Goal: Book appointment/travel/reservation

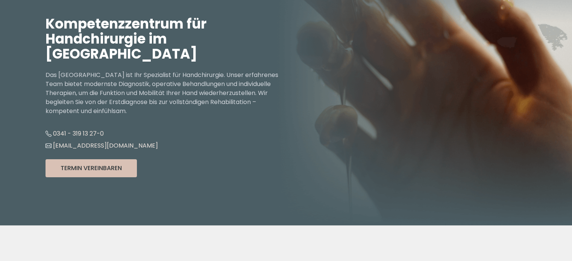
scroll to position [75, 0]
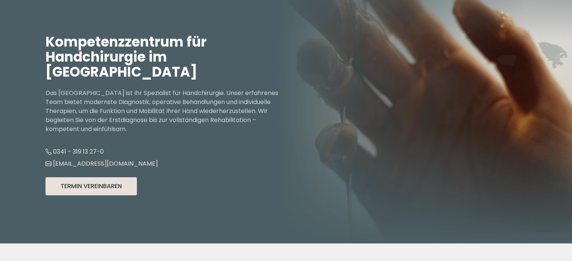
click at [99, 190] on button "Termin Vereinbaren" at bounding box center [91, 187] width 91 height 18
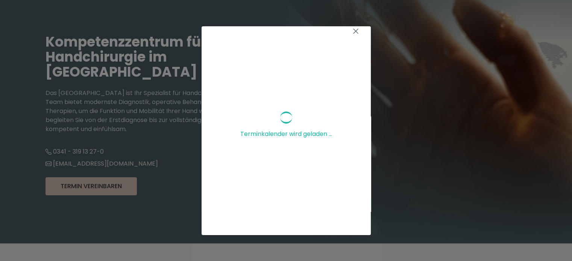
scroll to position [0, 0]
click at [351, 37] on icon at bounding box center [355, 36] width 9 height 9
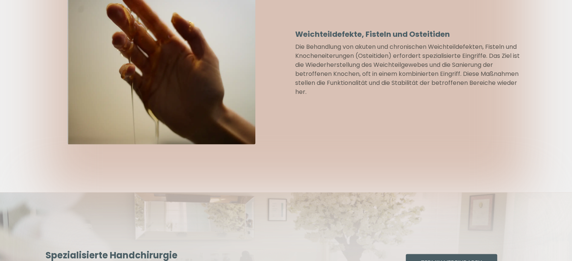
scroll to position [1241, 0]
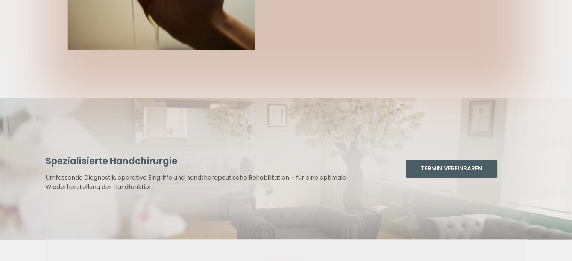
click at [423, 170] on button "Termin Vereinbaren" at bounding box center [451, 169] width 91 height 18
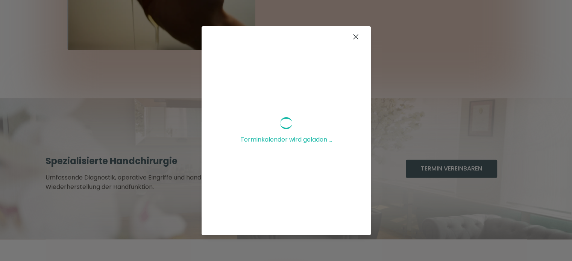
click at [354, 37] on icon at bounding box center [356, 37] width 5 height 5
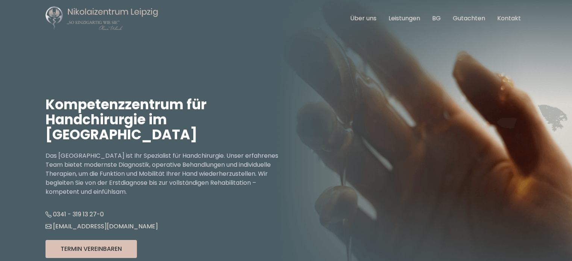
scroll to position [0, 0]
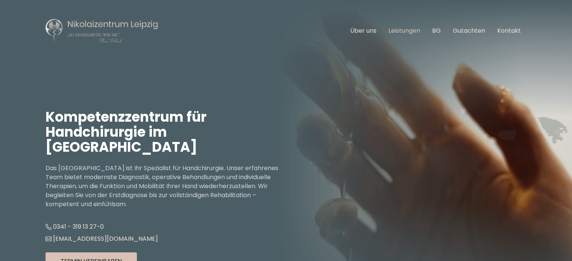
click at [404, 28] on link "Leistungen" at bounding box center [405, 30] width 32 height 9
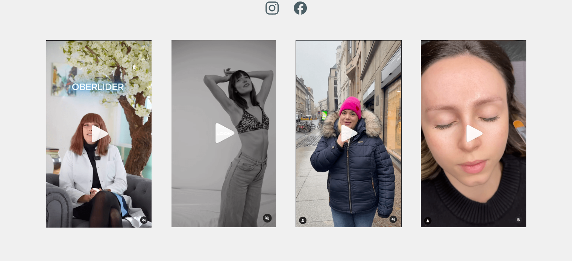
scroll to position [2648, 0]
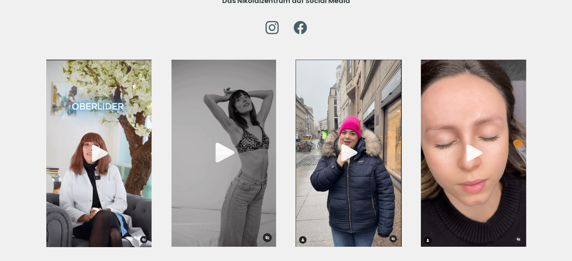
click at [99, 128] on img at bounding box center [98, 153] width 105 height 187
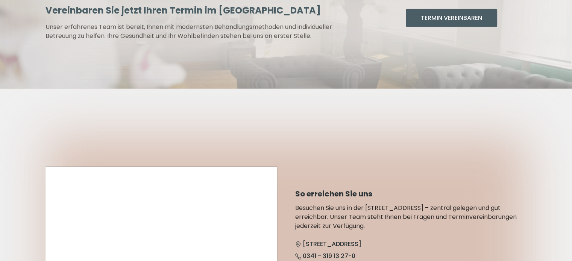
scroll to position [2190, 0]
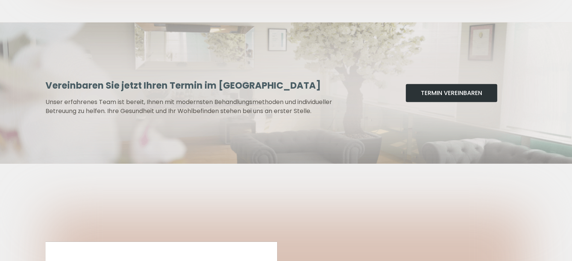
click at [436, 84] on button "Termin Vereinbaren" at bounding box center [451, 93] width 91 height 18
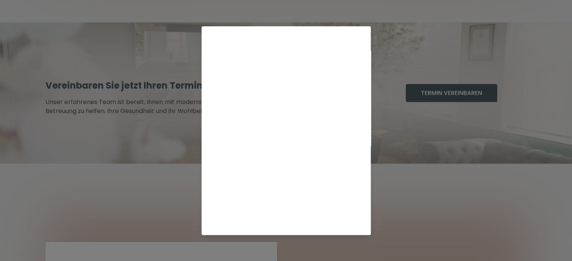
scroll to position [155, 0]
click at [395, 179] on div "Terminkalender wird geladen ..." at bounding box center [286, 130] width 572 height 261
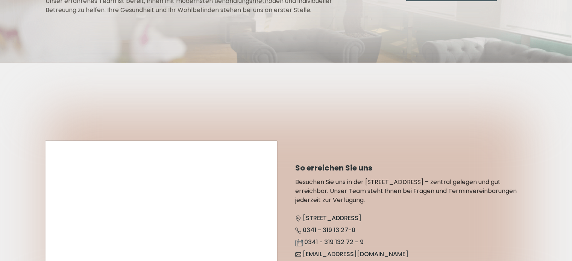
scroll to position [2341, 0]
